Goal: Navigation & Orientation: Find specific page/section

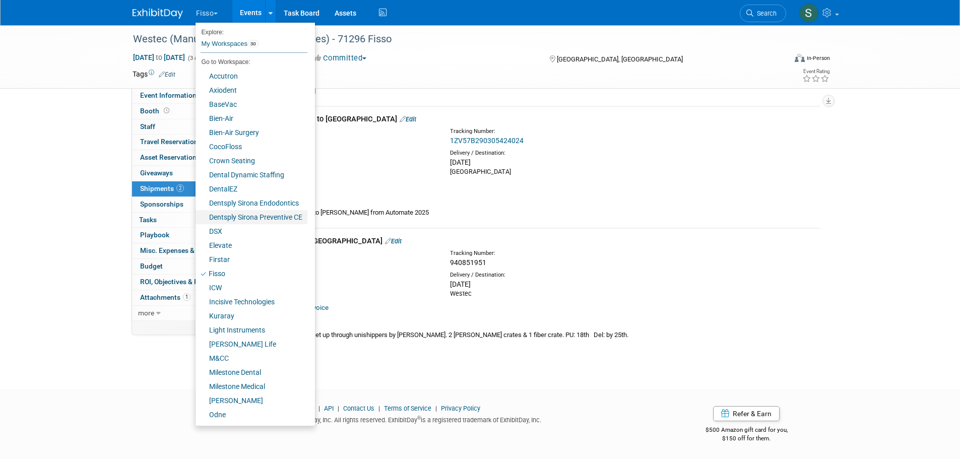
click at [246, 217] on link "Dentsply Sirona Preventive CE" at bounding box center [252, 217] width 112 height 14
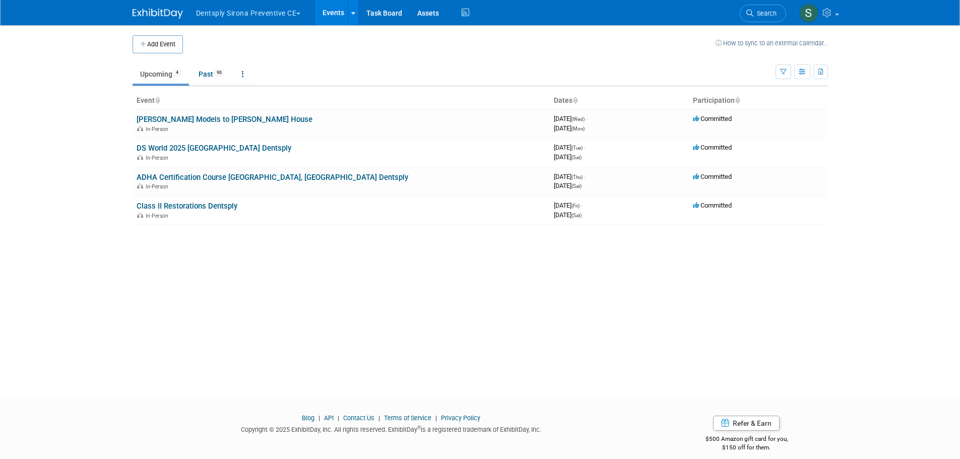
click at [214, 179] on link "ADHA Certification Course [GEOGRAPHIC_DATA], [GEOGRAPHIC_DATA] Dentsply" at bounding box center [273, 177] width 272 height 9
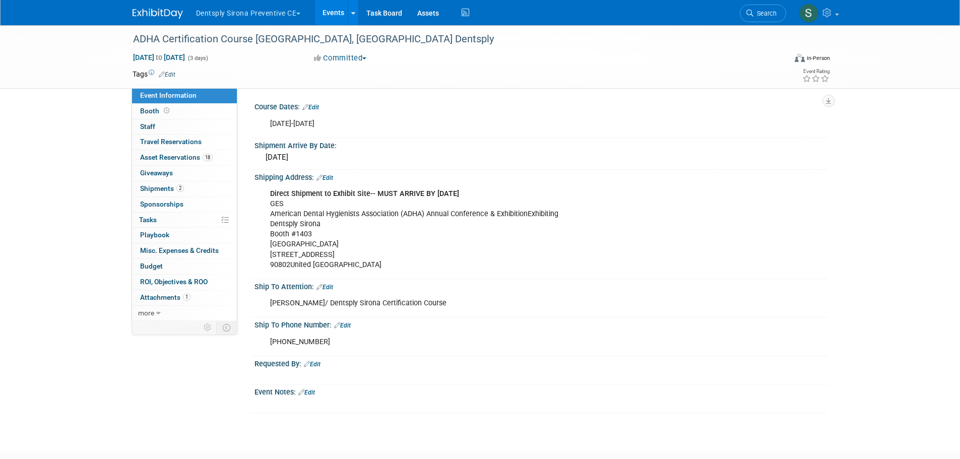
click at [155, 106] on link "Booth" at bounding box center [184, 111] width 105 height 15
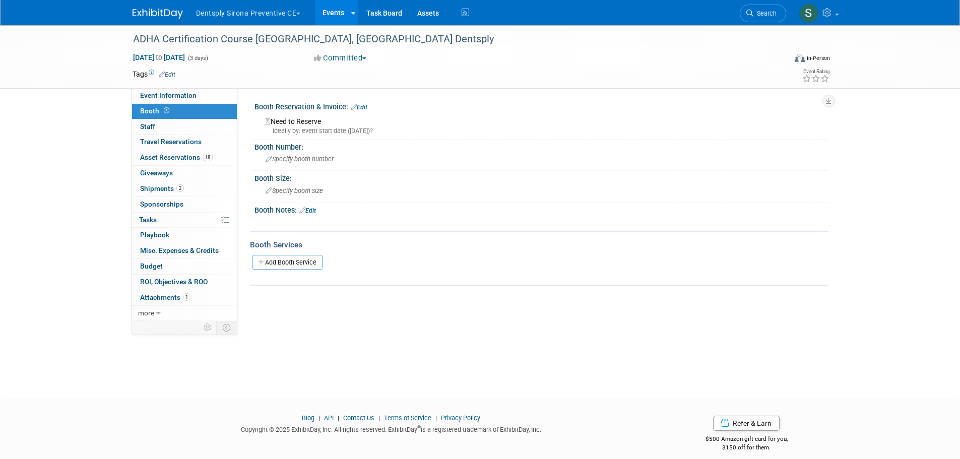
click at [167, 153] on link "18 Asset Reservations 18" at bounding box center [184, 157] width 105 height 15
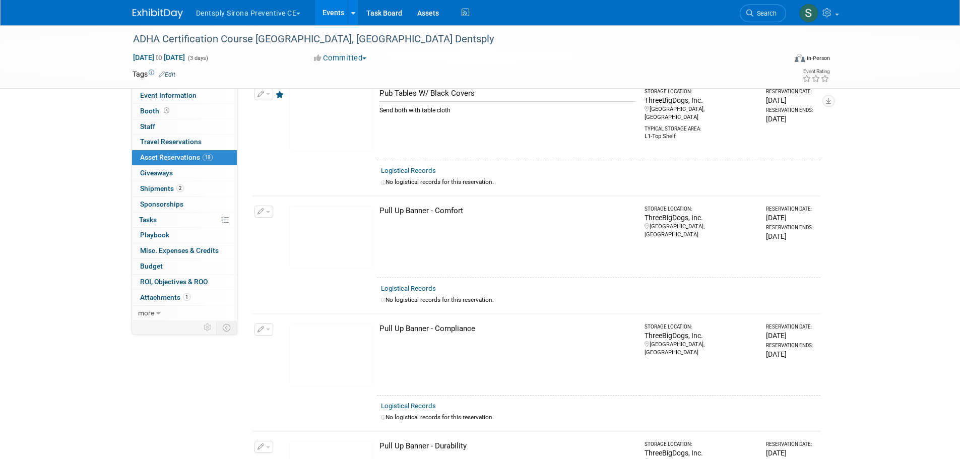
scroll to position [1092, 0]
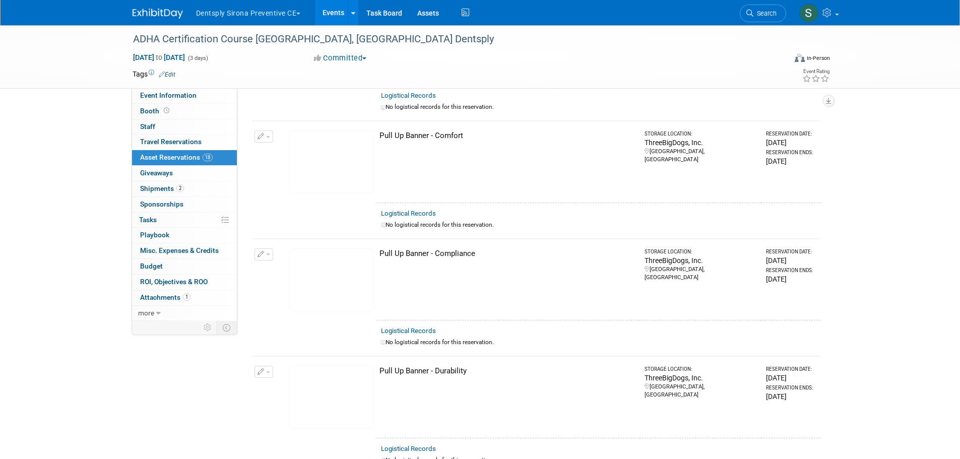
click at [159, 188] on span "Shipments 2" at bounding box center [162, 188] width 44 height 8
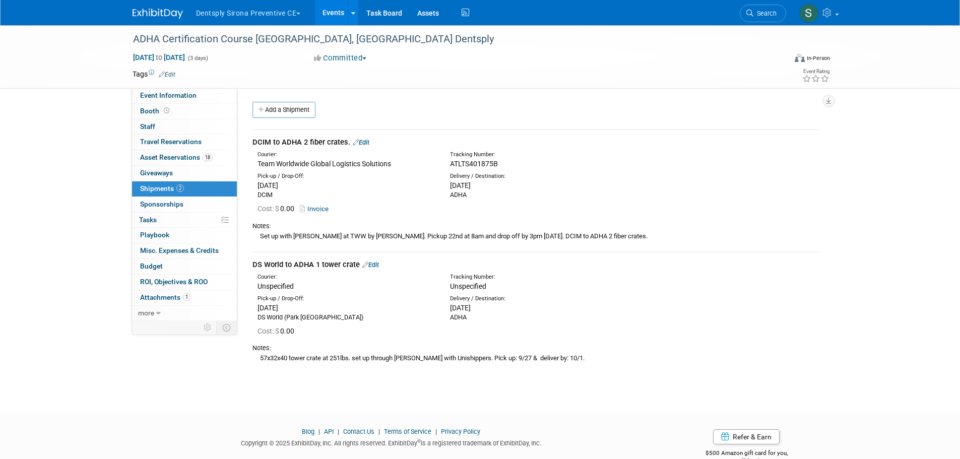
click at [292, 15] on button "Dentsply Sirona Preventive CE" at bounding box center [254, 11] width 118 height 22
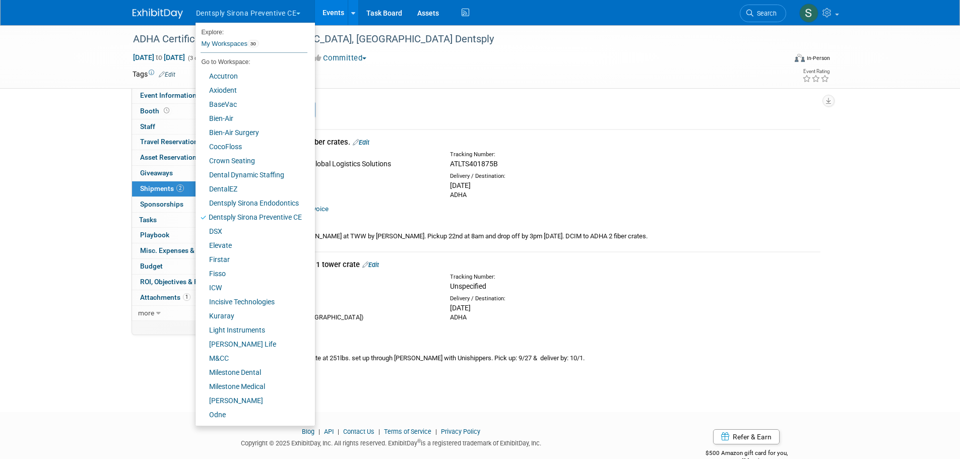
click at [438, 28] on div at bounding box center [454, 29] width 649 height 9
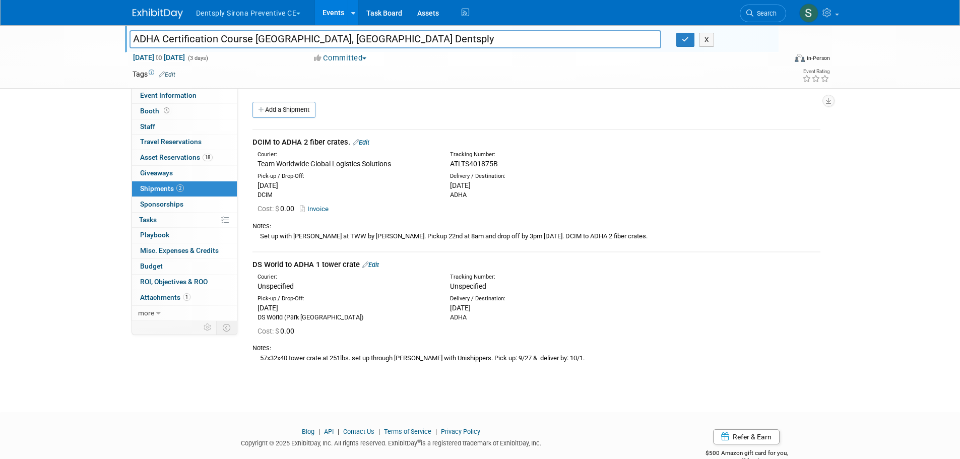
click at [347, 11] on link "Events" at bounding box center [333, 12] width 37 height 25
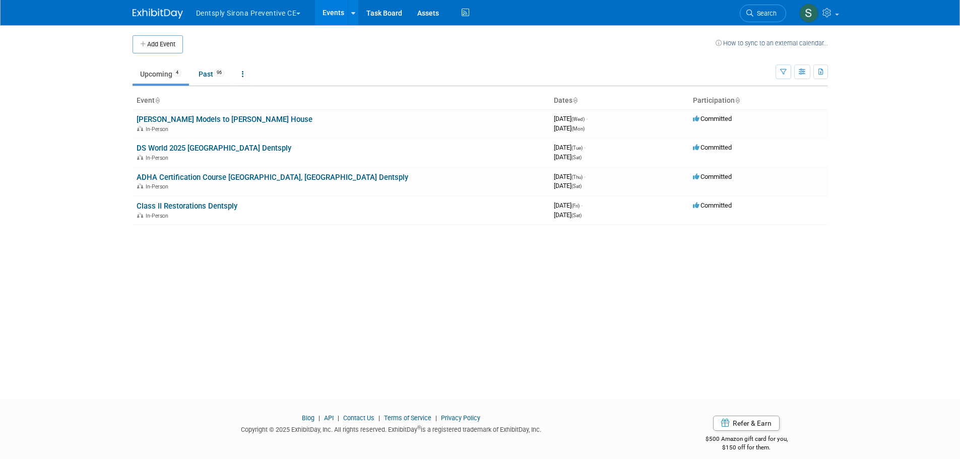
click at [248, 14] on button "Dentsply Sirona Preventive CE" at bounding box center [254, 11] width 118 height 22
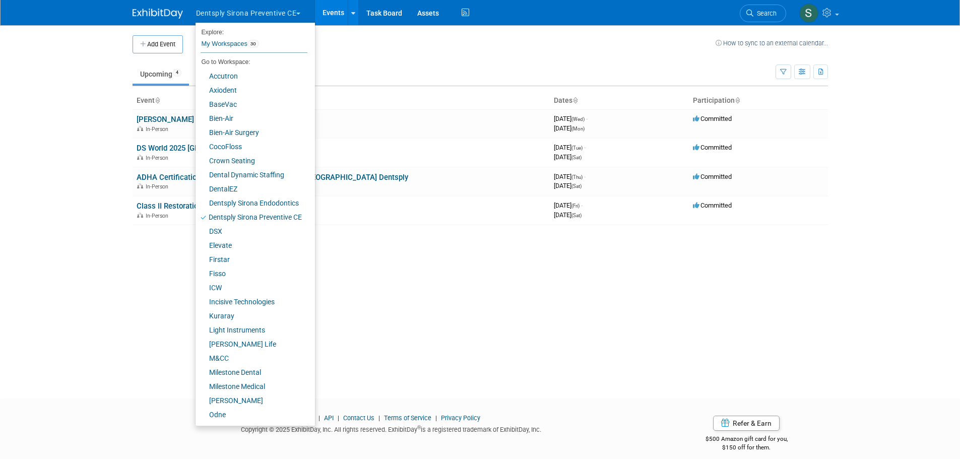
click at [60, 53] on body "Dentsply Sirona Preventive CE Explore: My Workspaces 30 Go to Workspace: Accutr…" at bounding box center [480, 229] width 960 height 459
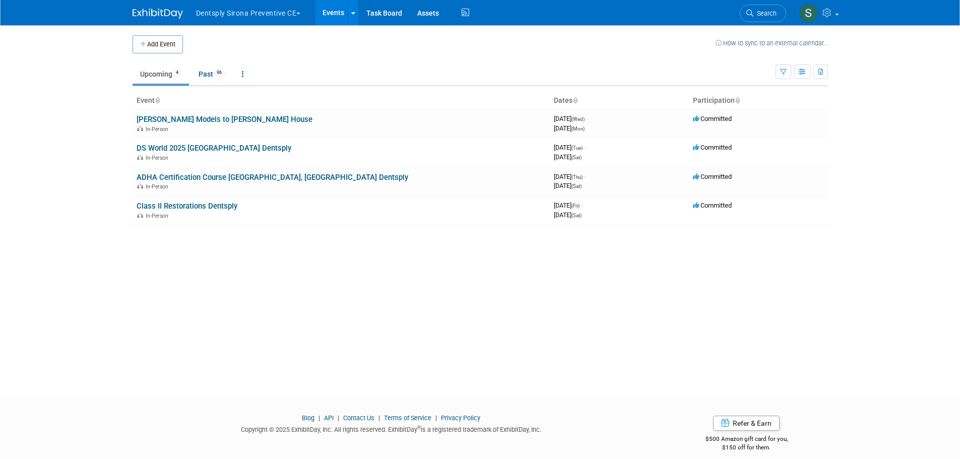
click at [288, 18] on button "Dentsply Sirona Preventive CE" at bounding box center [254, 11] width 118 height 22
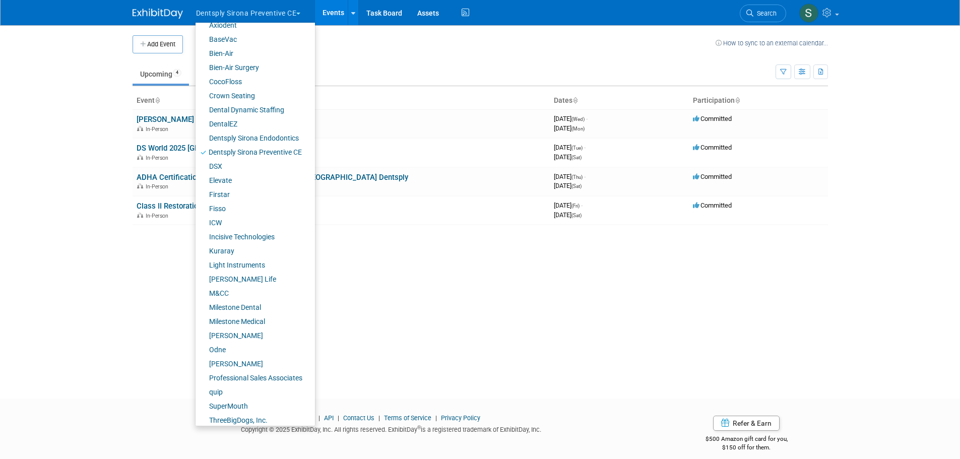
scroll to position [70, 0]
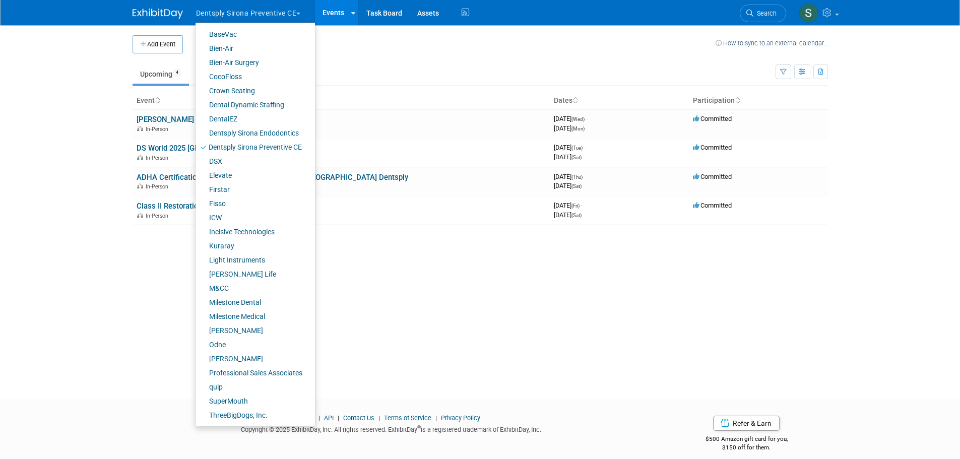
click at [460, 355] on div "Add Event How to sync to an external calendar... New Event Duplicate Event Warn…" at bounding box center [480, 202] width 711 height 355
